Goal: Task Accomplishment & Management: Use online tool/utility

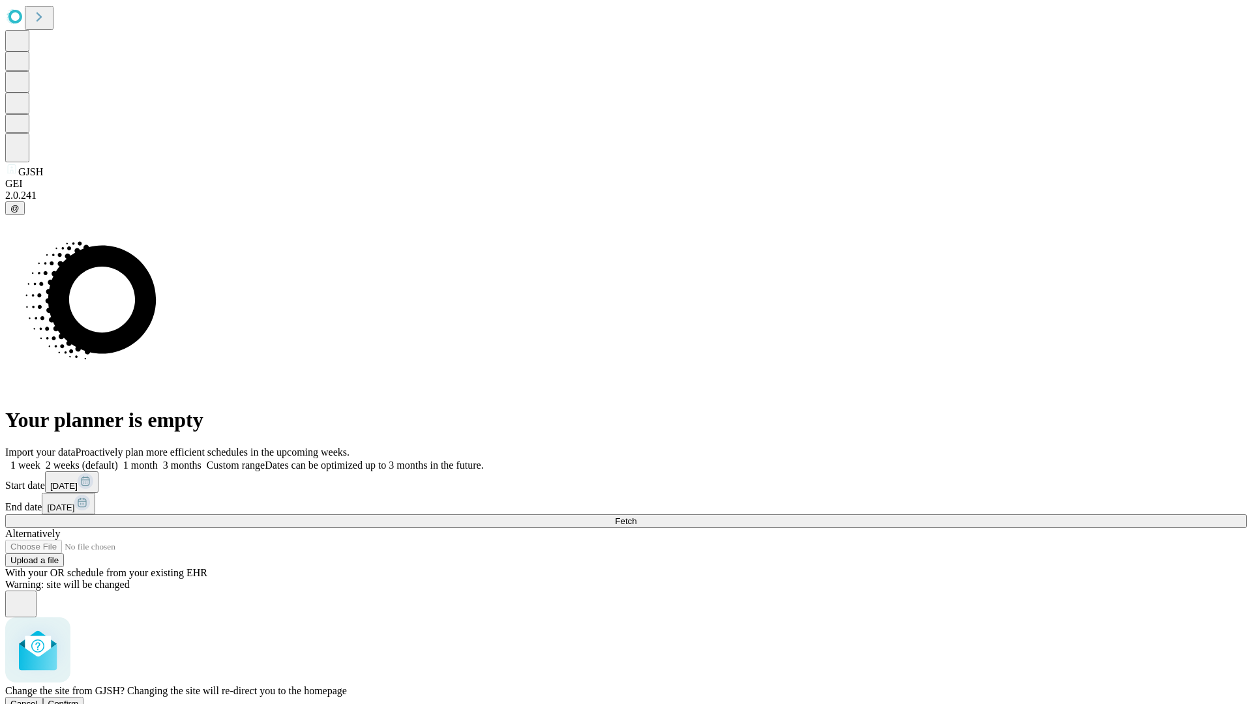
click at [79, 699] on span "Confirm" at bounding box center [63, 704] width 31 height 10
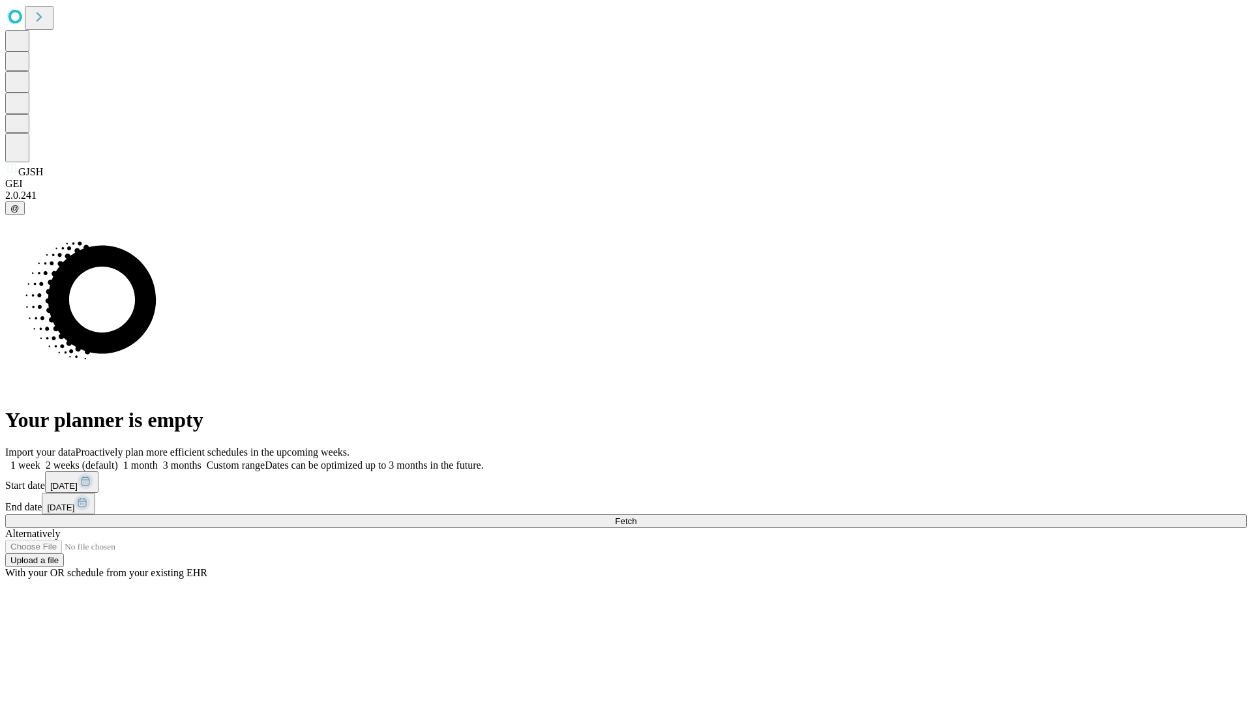
click at [118, 460] on label "2 weeks (default)" at bounding box center [79, 465] width 78 height 11
click at [637, 517] on span "Fetch" at bounding box center [626, 522] width 22 height 10
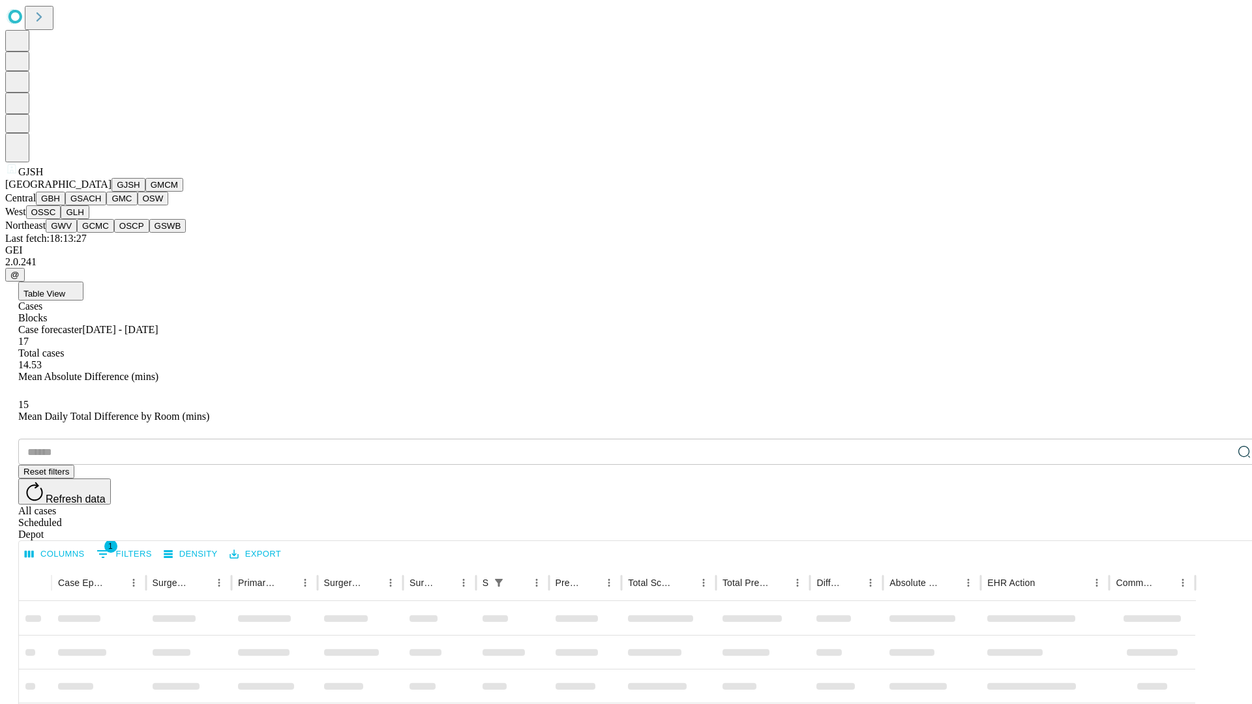
click at [145, 192] on button "GMCM" at bounding box center [164, 185] width 38 height 14
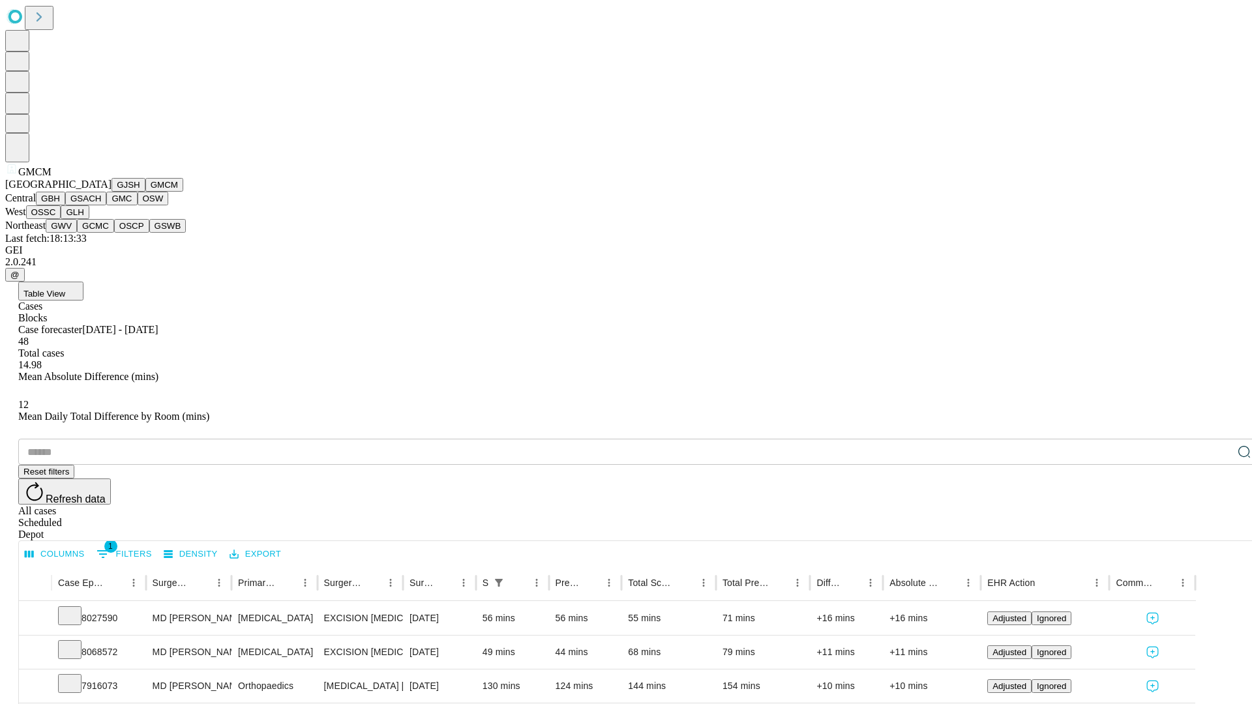
click at [65, 205] on button "GBH" at bounding box center [50, 199] width 29 height 14
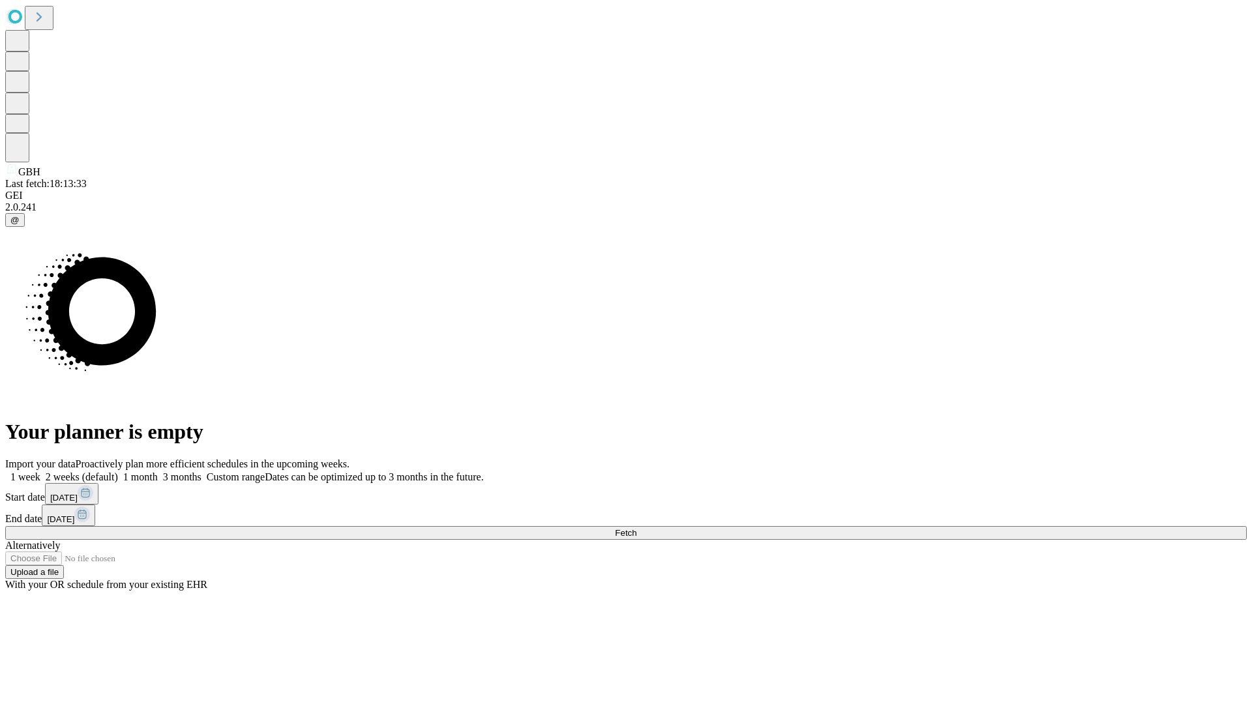
click at [118, 472] on label "2 weeks (default)" at bounding box center [79, 477] width 78 height 11
click at [637, 528] on span "Fetch" at bounding box center [626, 533] width 22 height 10
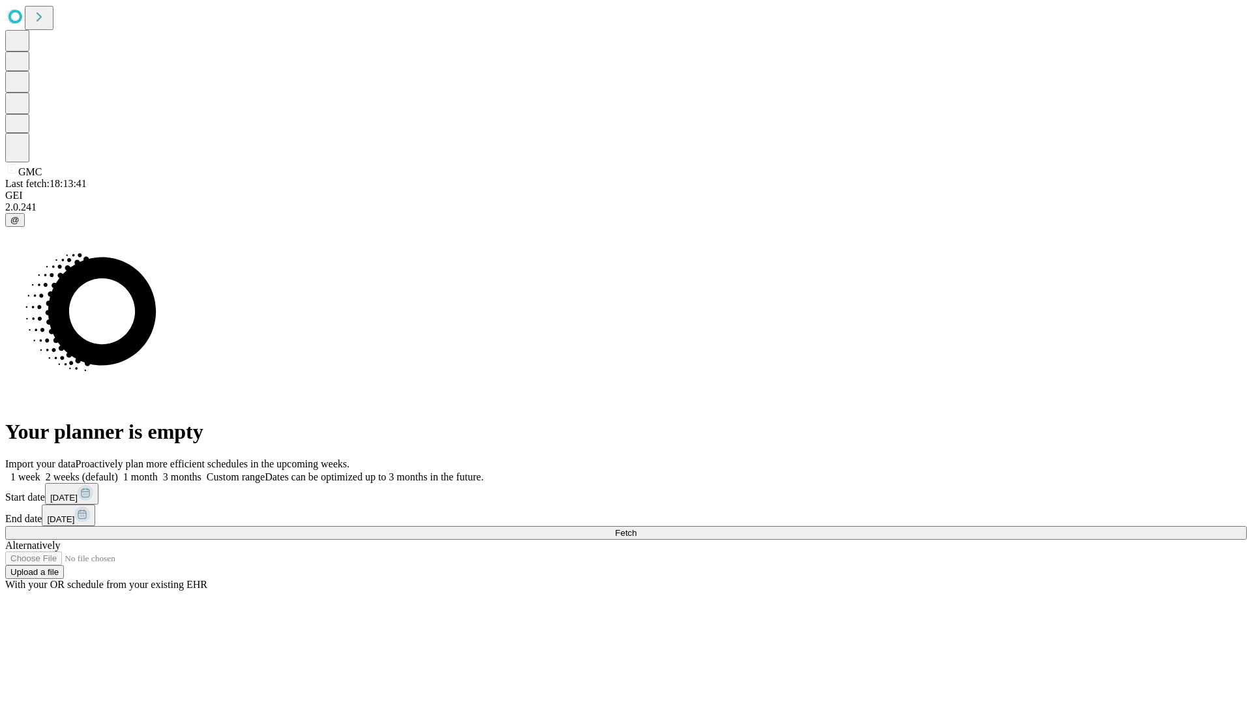
click at [118, 472] on label "2 weeks (default)" at bounding box center [79, 477] width 78 height 11
click at [637, 528] on span "Fetch" at bounding box center [626, 533] width 22 height 10
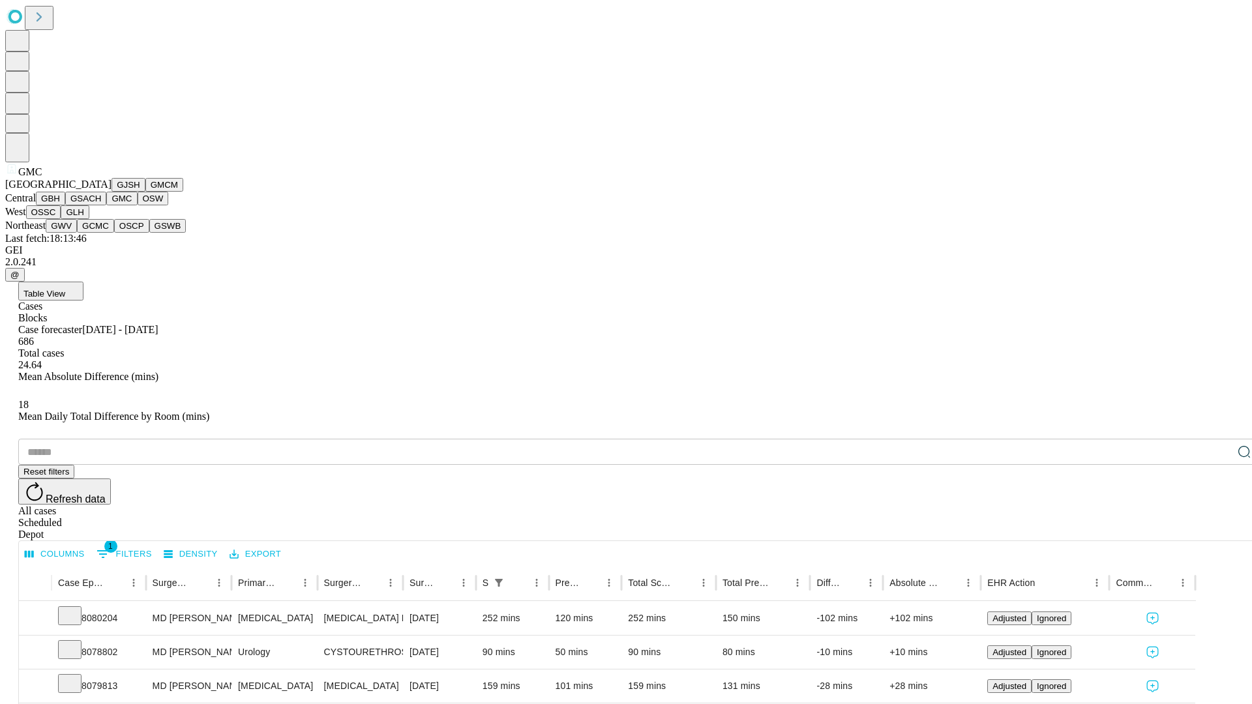
click at [138, 205] on button "OSW" at bounding box center [153, 199] width 31 height 14
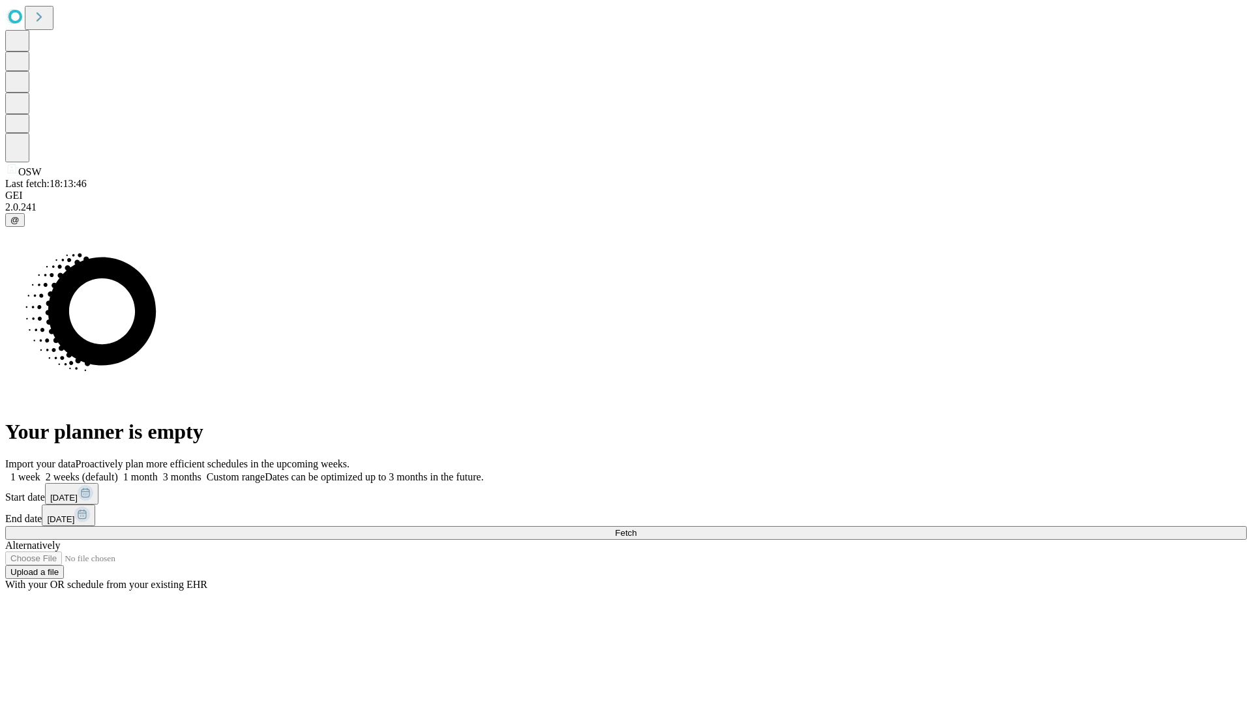
click at [118, 472] on label "2 weeks (default)" at bounding box center [79, 477] width 78 height 11
click at [637, 528] on span "Fetch" at bounding box center [626, 533] width 22 height 10
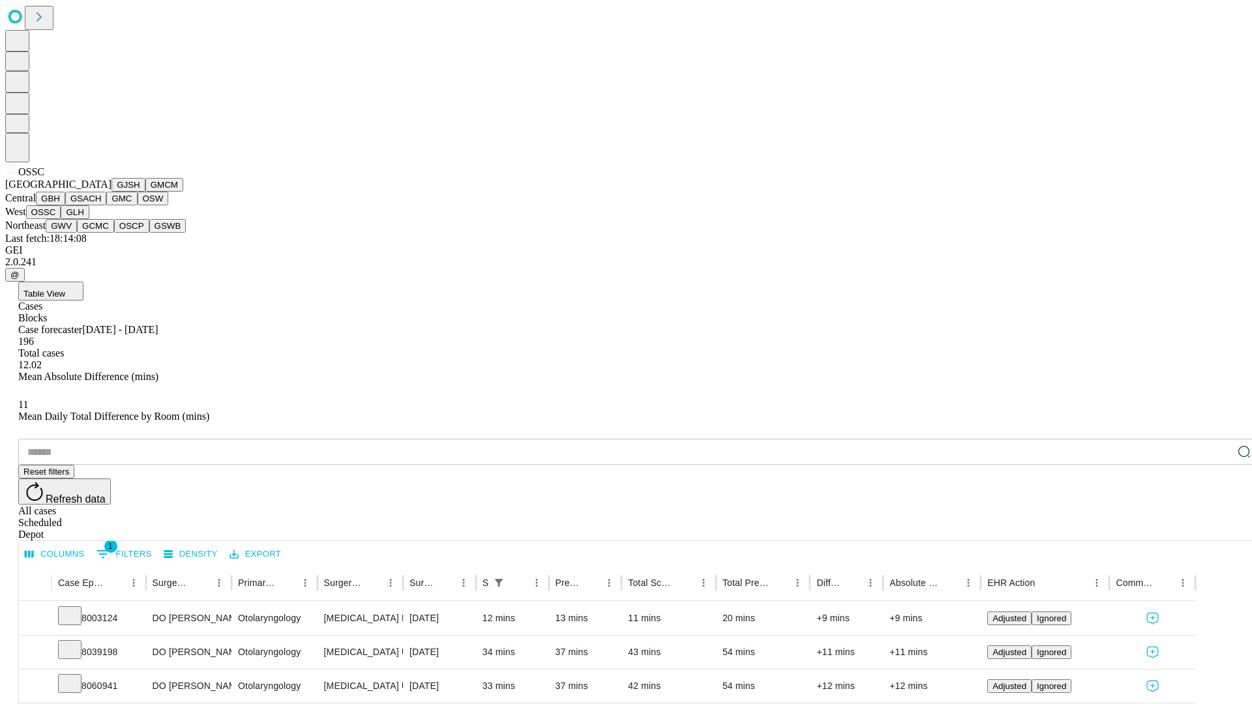
click at [89, 219] on button "GLH" at bounding box center [75, 212] width 28 height 14
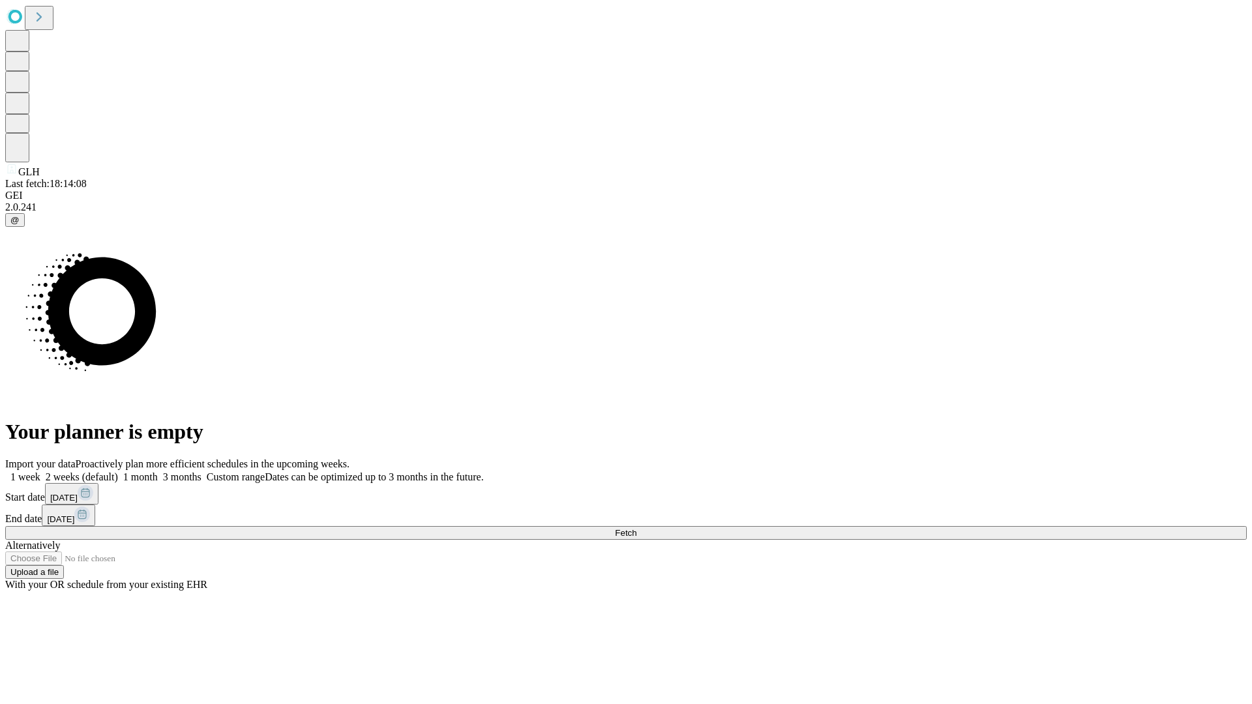
click at [637, 528] on span "Fetch" at bounding box center [626, 533] width 22 height 10
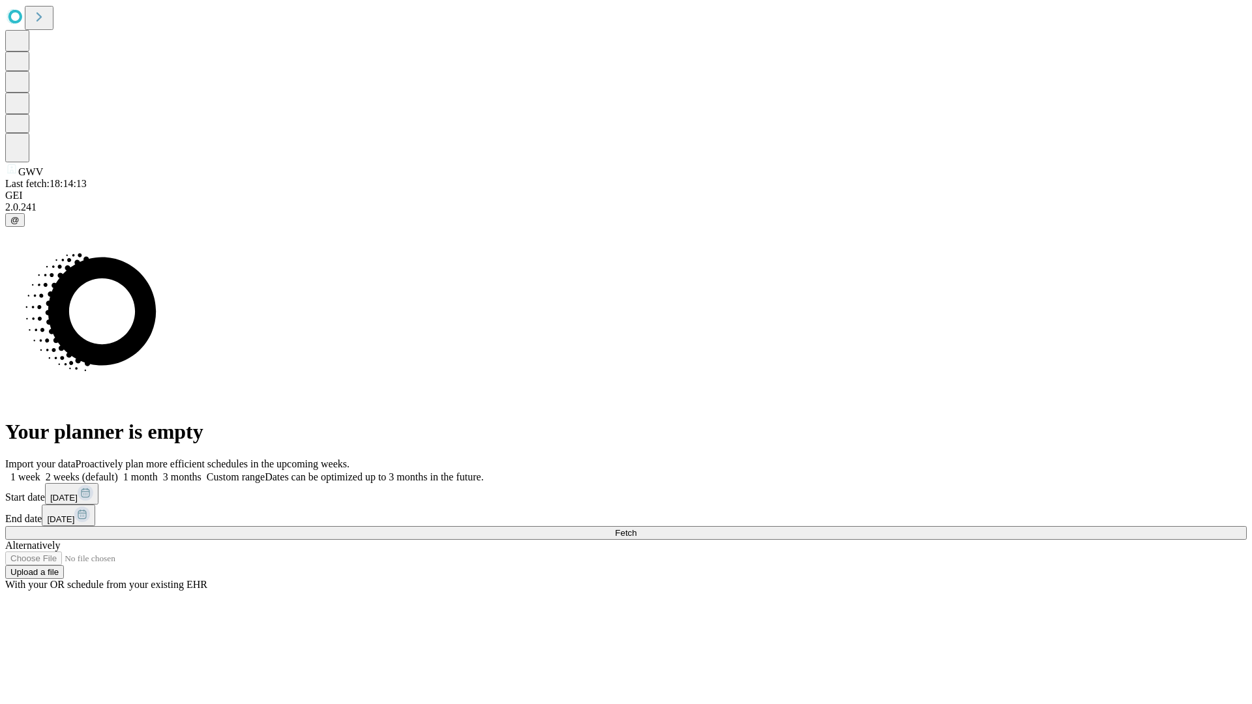
click at [118, 472] on label "2 weeks (default)" at bounding box center [79, 477] width 78 height 11
click at [637, 528] on span "Fetch" at bounding box center [626, 533] width 22 height 10
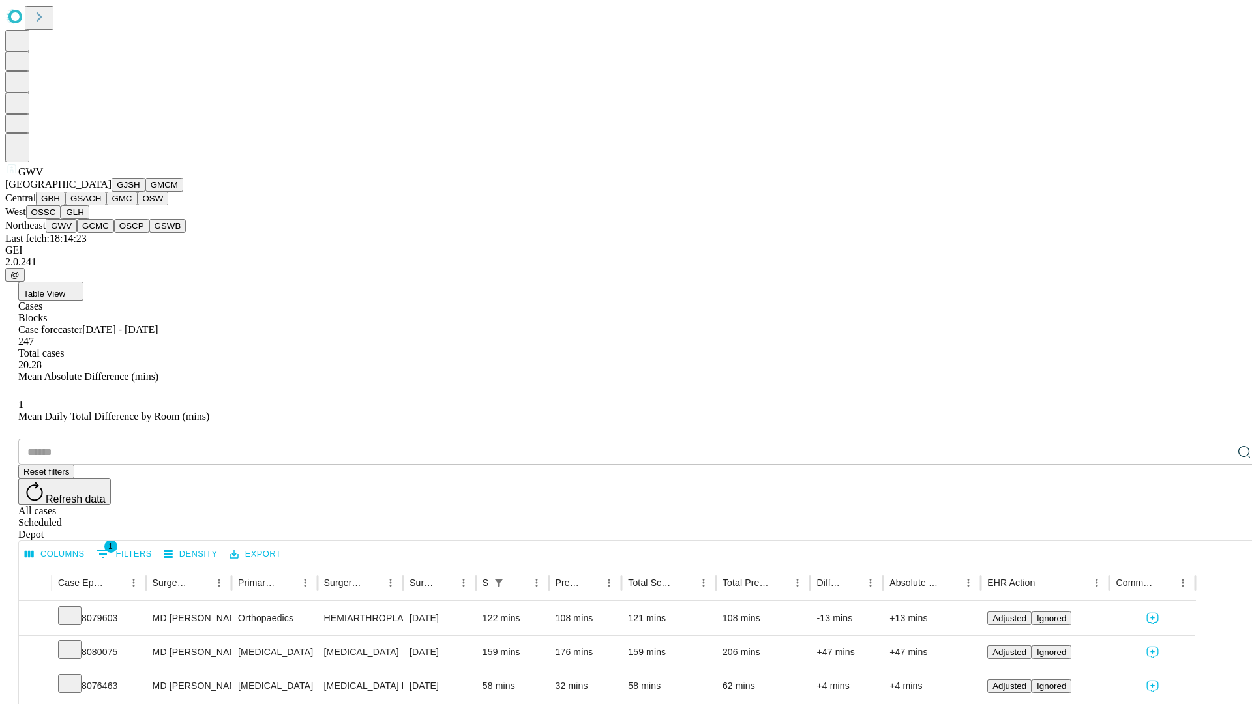
click at [101, 233] on button "GCMC" at bounding box center [95, 226] width 37 height 14
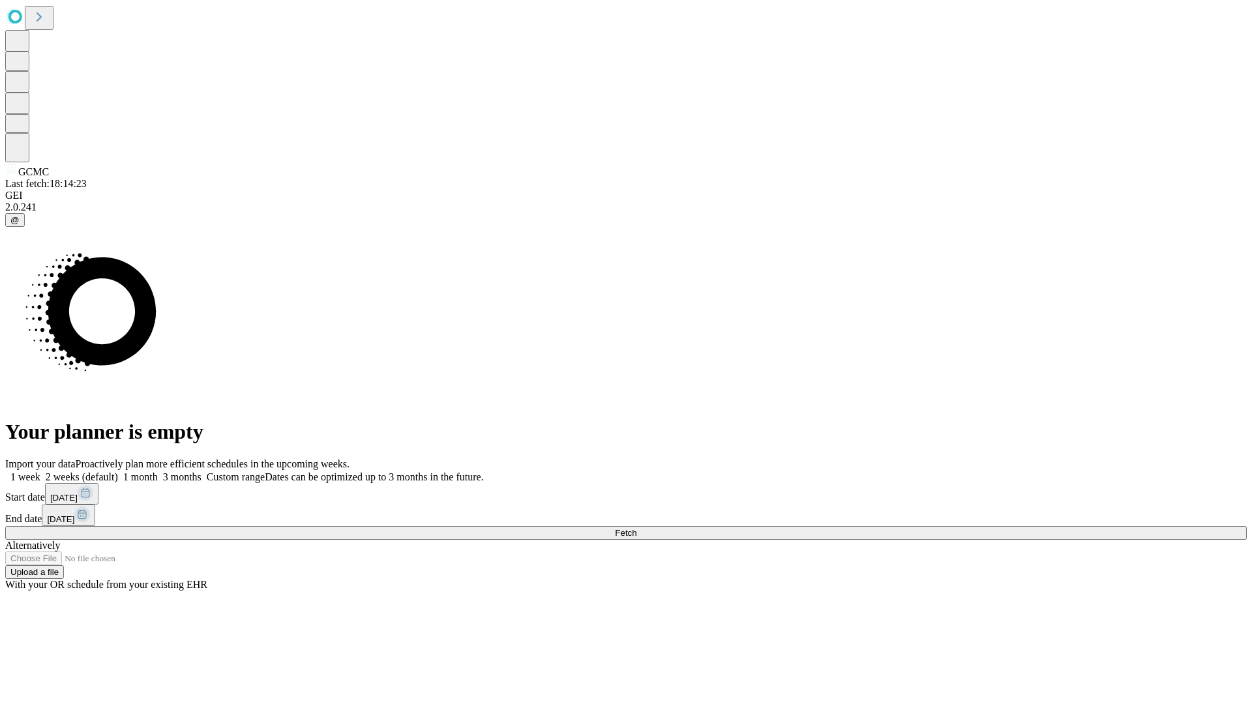
click at [118, 472] on label "2 weeks (default)" at bounding box center [79, 477] width 78 height 11
click at [637, 528] on span "Fetch" at bounding box center [626, 533] width 22 height 10
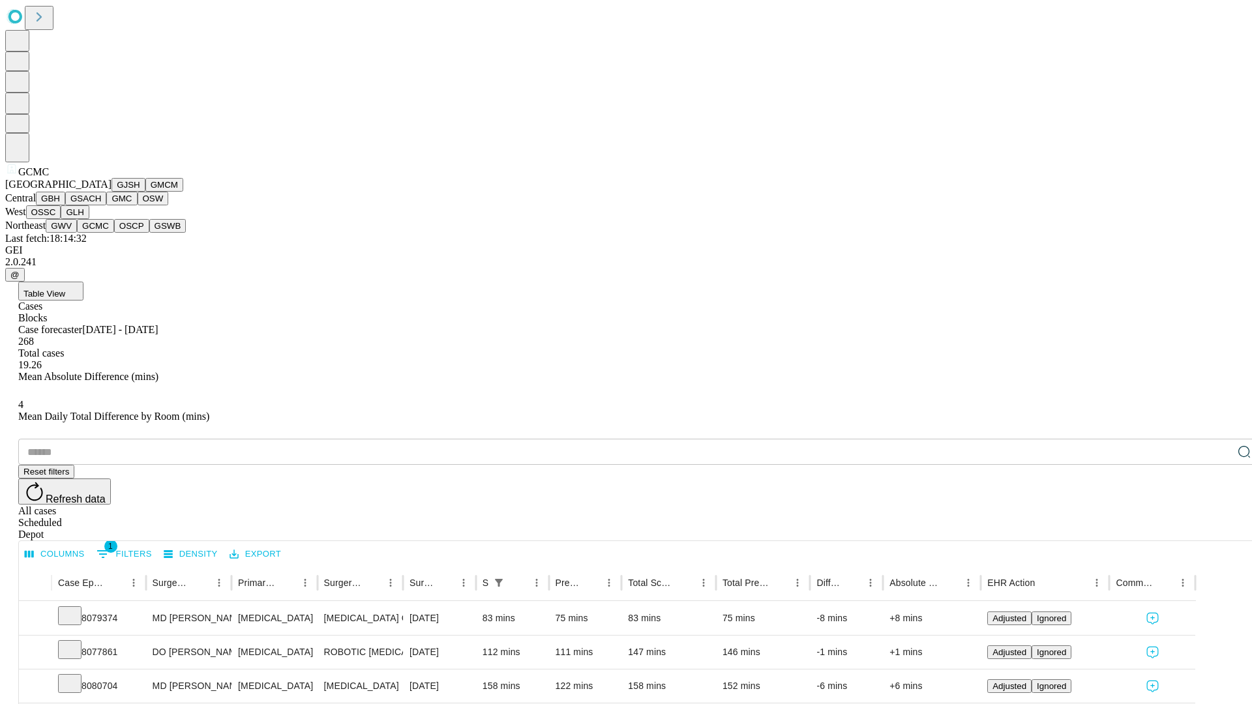
click at [114, 233] on button "OSCP" at bounding box center [131, 226] width 35 height 14
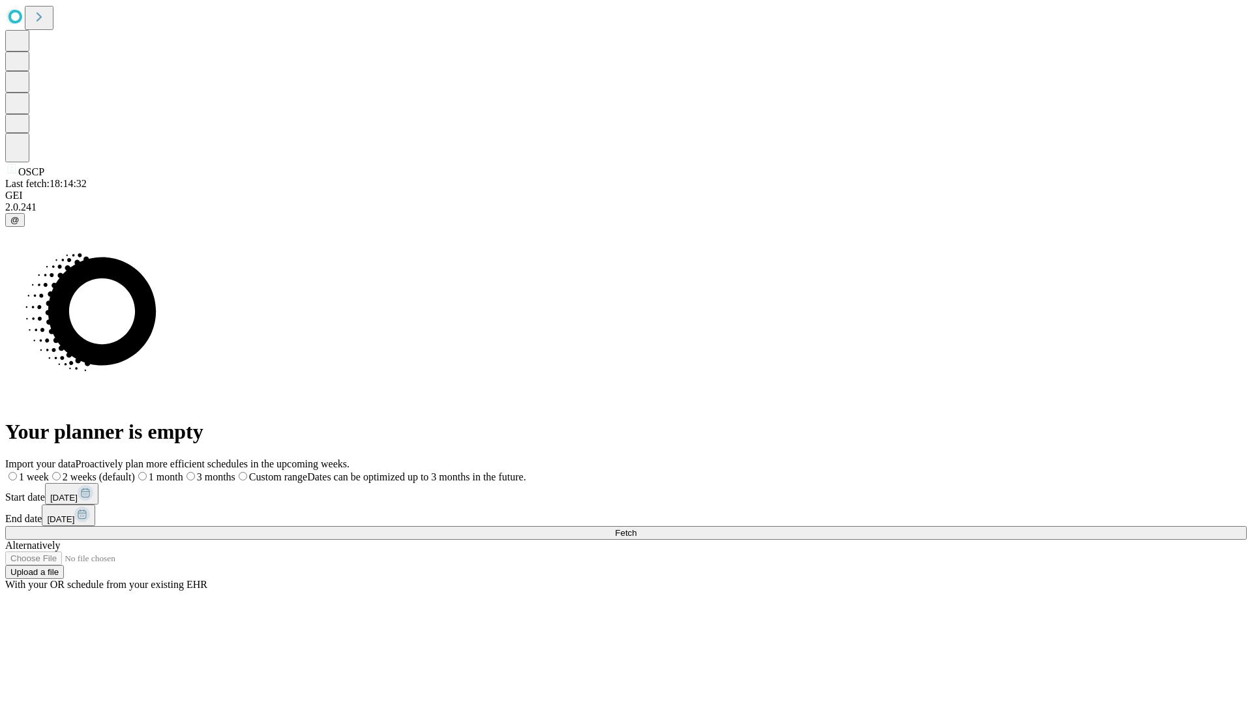
click at [135, 472] on label "2 weeks (default)" at bounding box center [92, 477] width 86 height 11
click at [637, 528] on span "Fetch" at bounding box center [626, 533] width 22 height 10
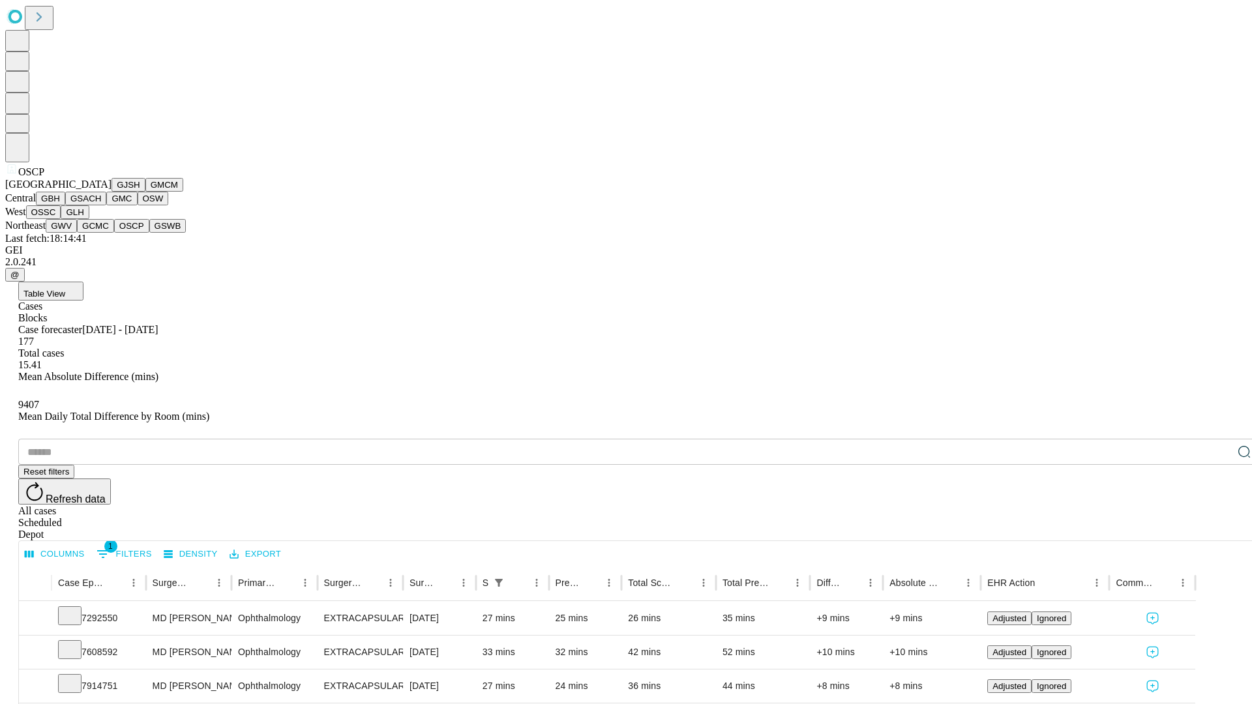
click at [149, 233] on button "GSWB" at bounding box center [167, 226] width 37 height 14
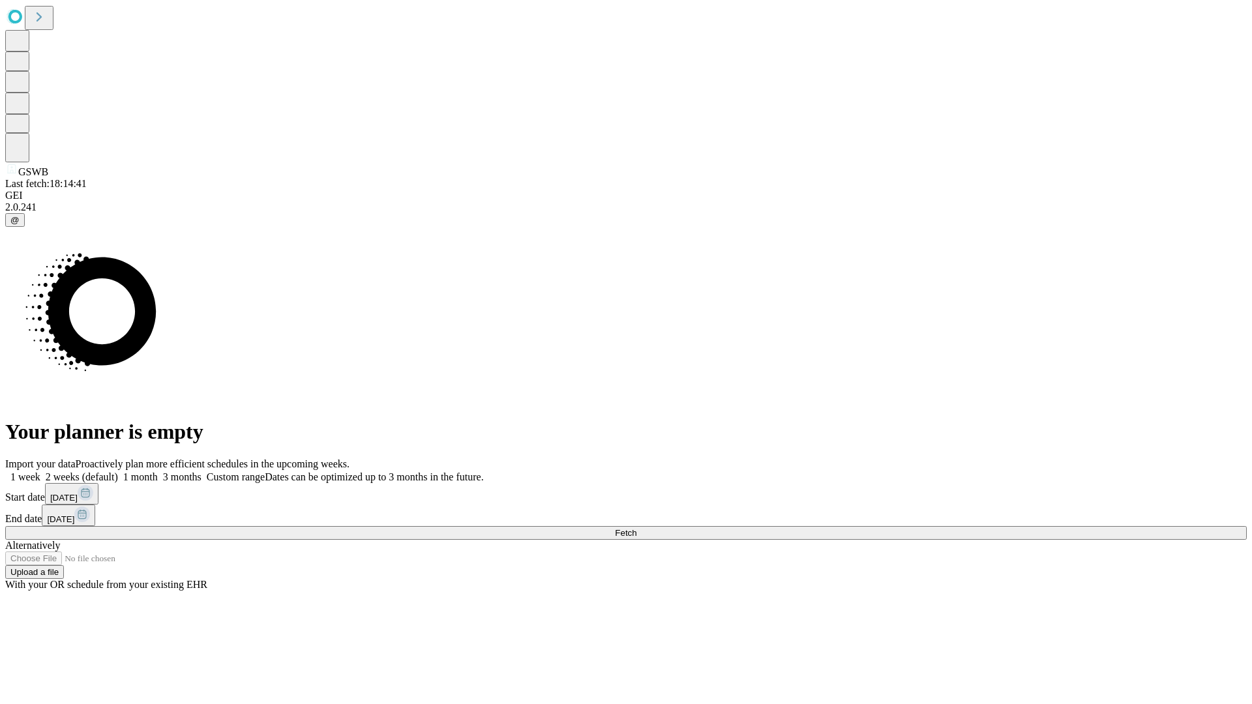
click at [118, 472] on label "2 weeks (default)" at bounding box center [79, 477] width 78 height 11
click at [637, 528] on span "Fetch" at bounding box center [626, 533] width 22 height 10
